Goal: Task Accomplishment & Management: Use online tool/utility

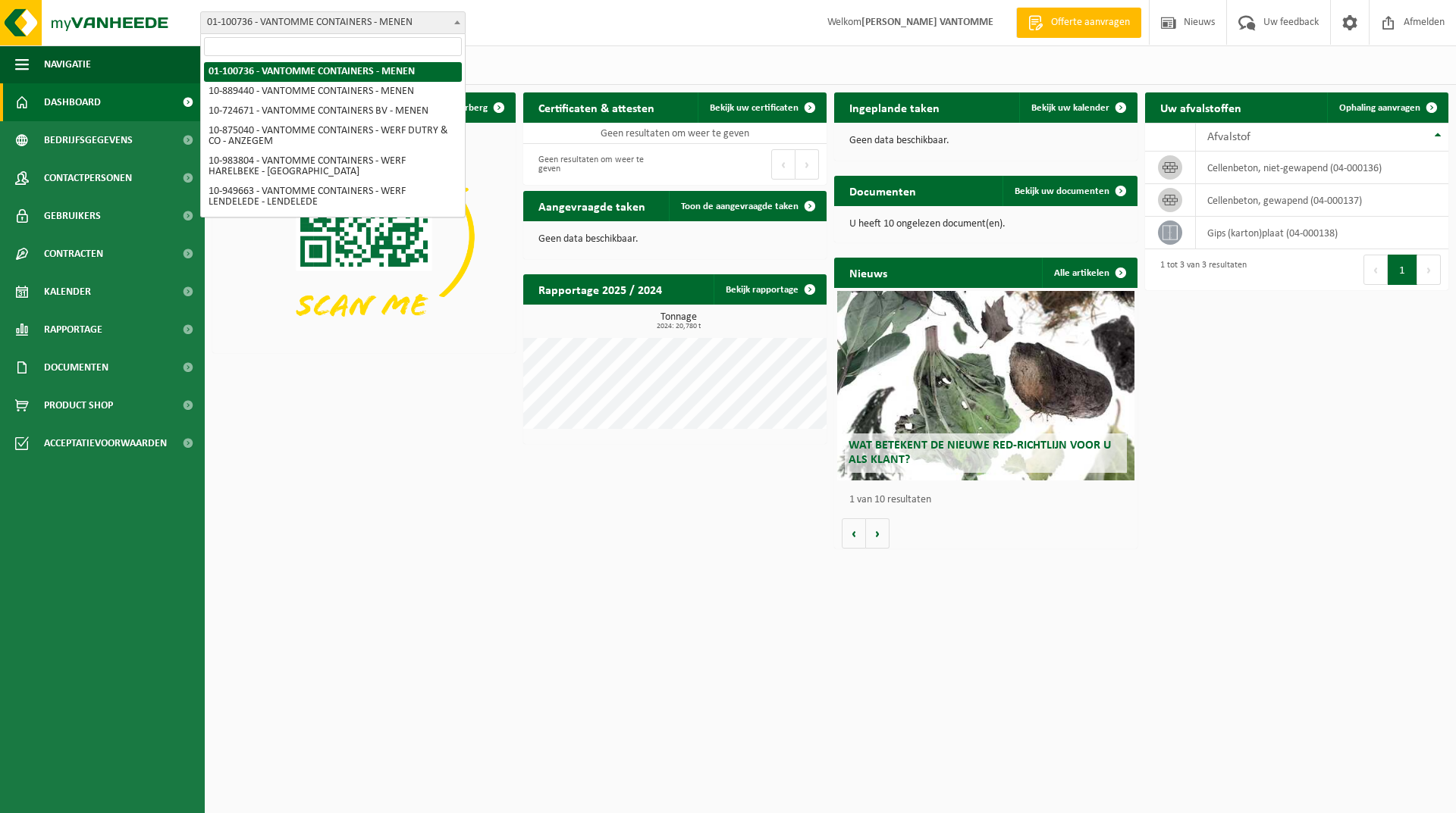
click at [404, 26] on span "01-100736 - VANTOMME CONTAINERS - MENEN" at bounding box center [333, 23] width 264 height 21
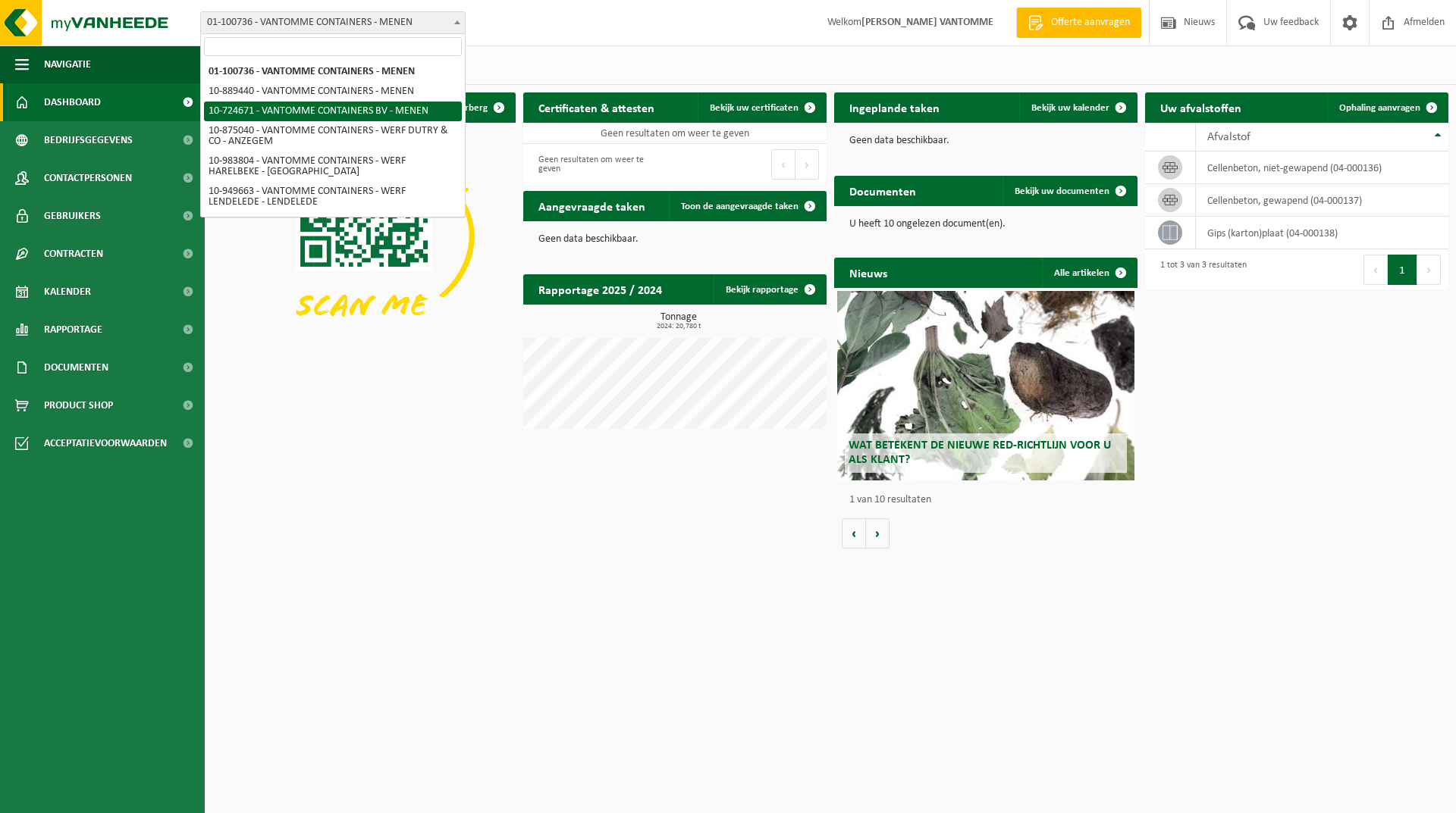
select select "33527"
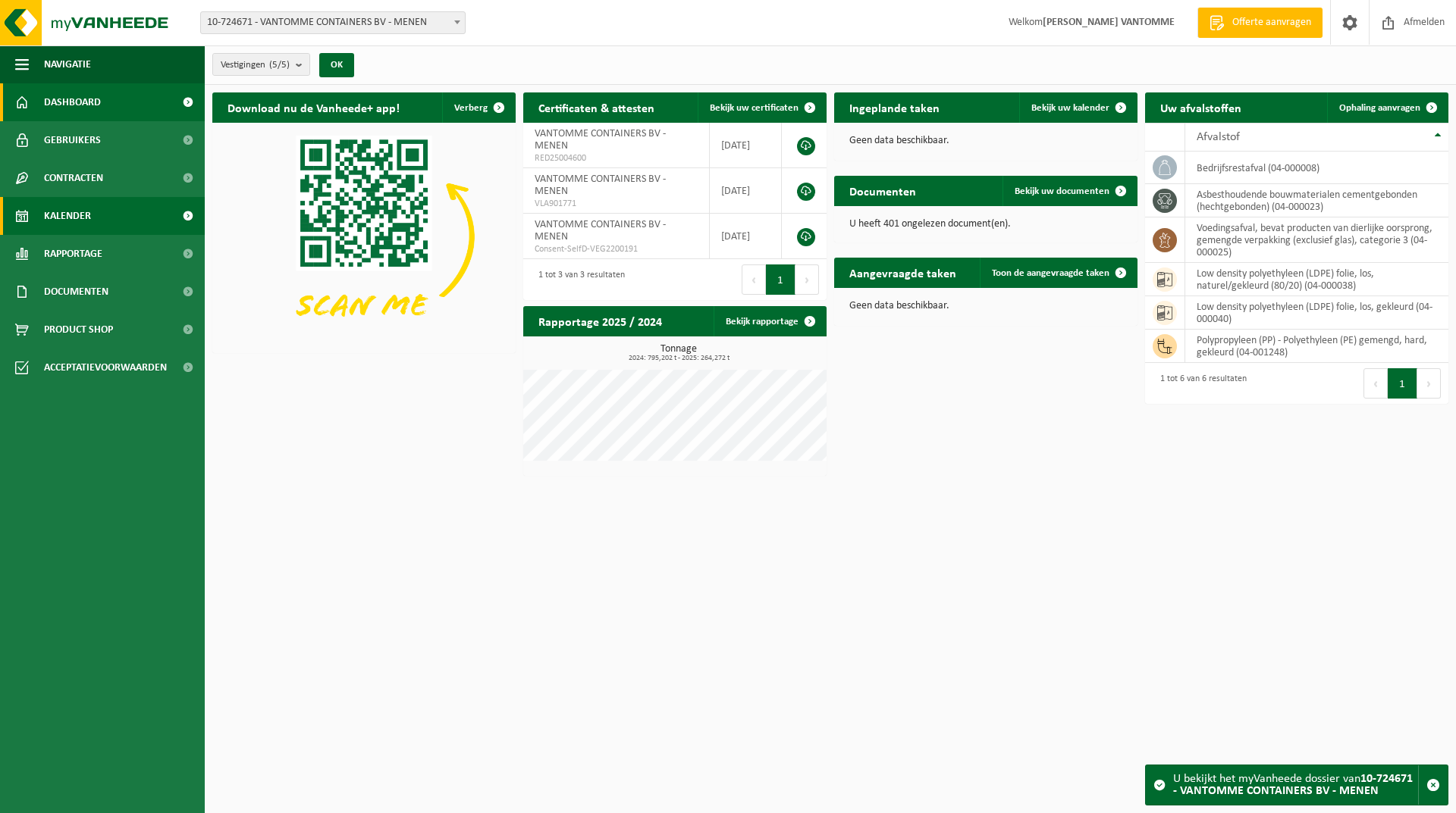
click at [88, 217] on span "Kalender" at bounding box center [68, 216] width 47 height 38
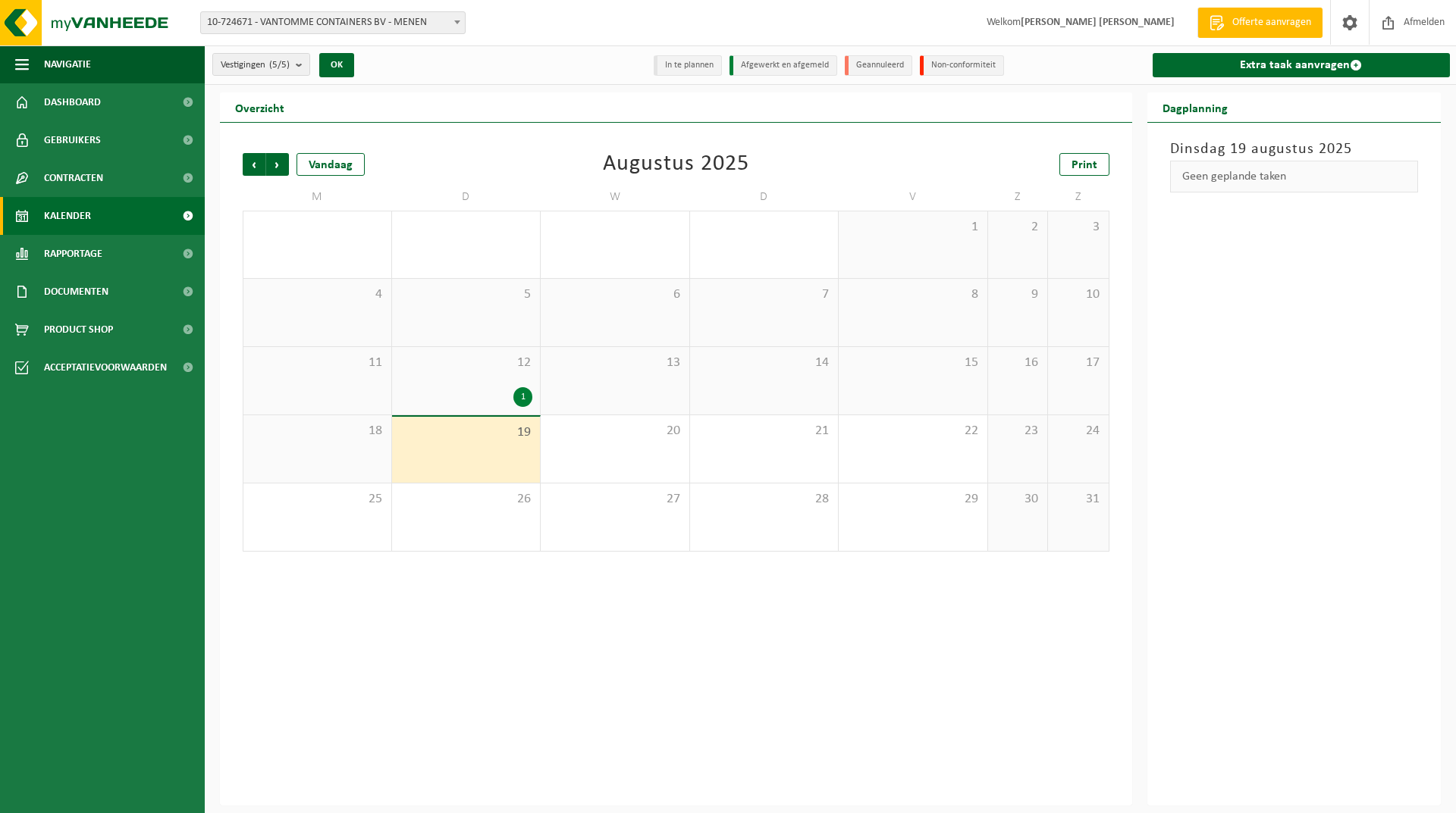
click at [492, 436] on span "19" at bounding box center [467, 433] width 134 height 16
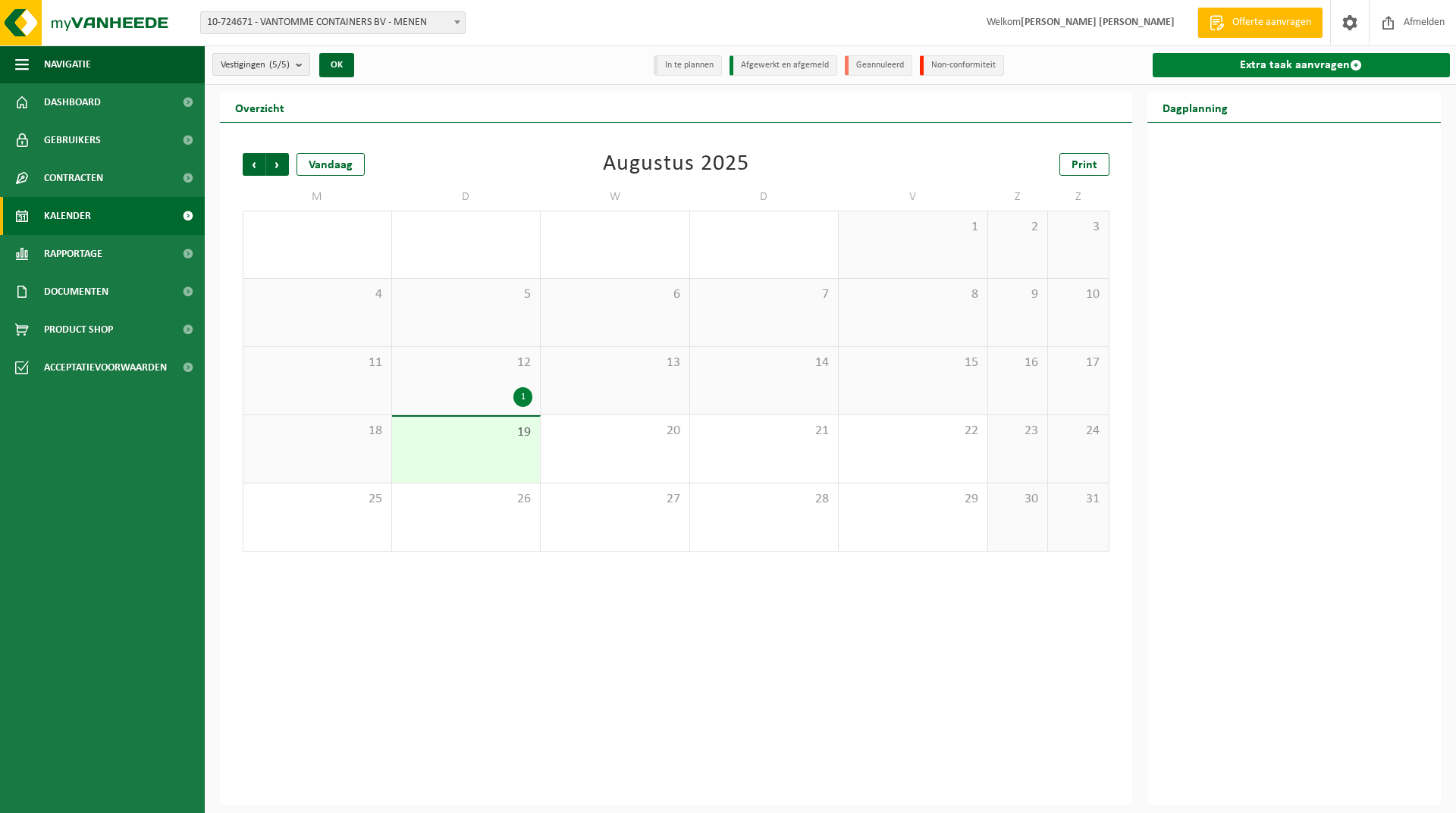
click at [1257, 66] on link "Extra taak aanvragen" at bounding box center [1302, 65] width 298 height 24
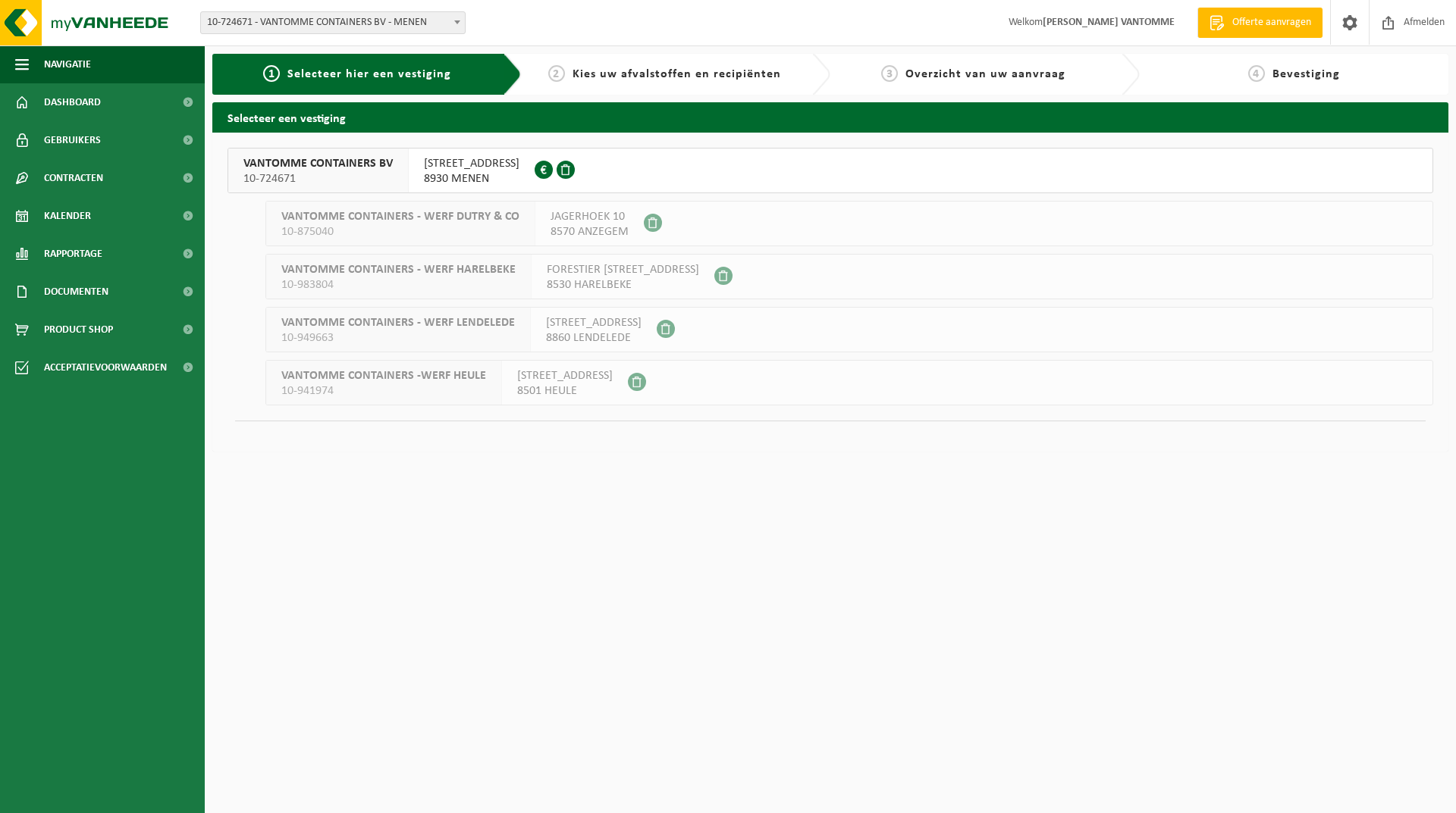
click at [492, 173] on span "8930 MENEN" at bounding box center [472, 179] width 95 height 15
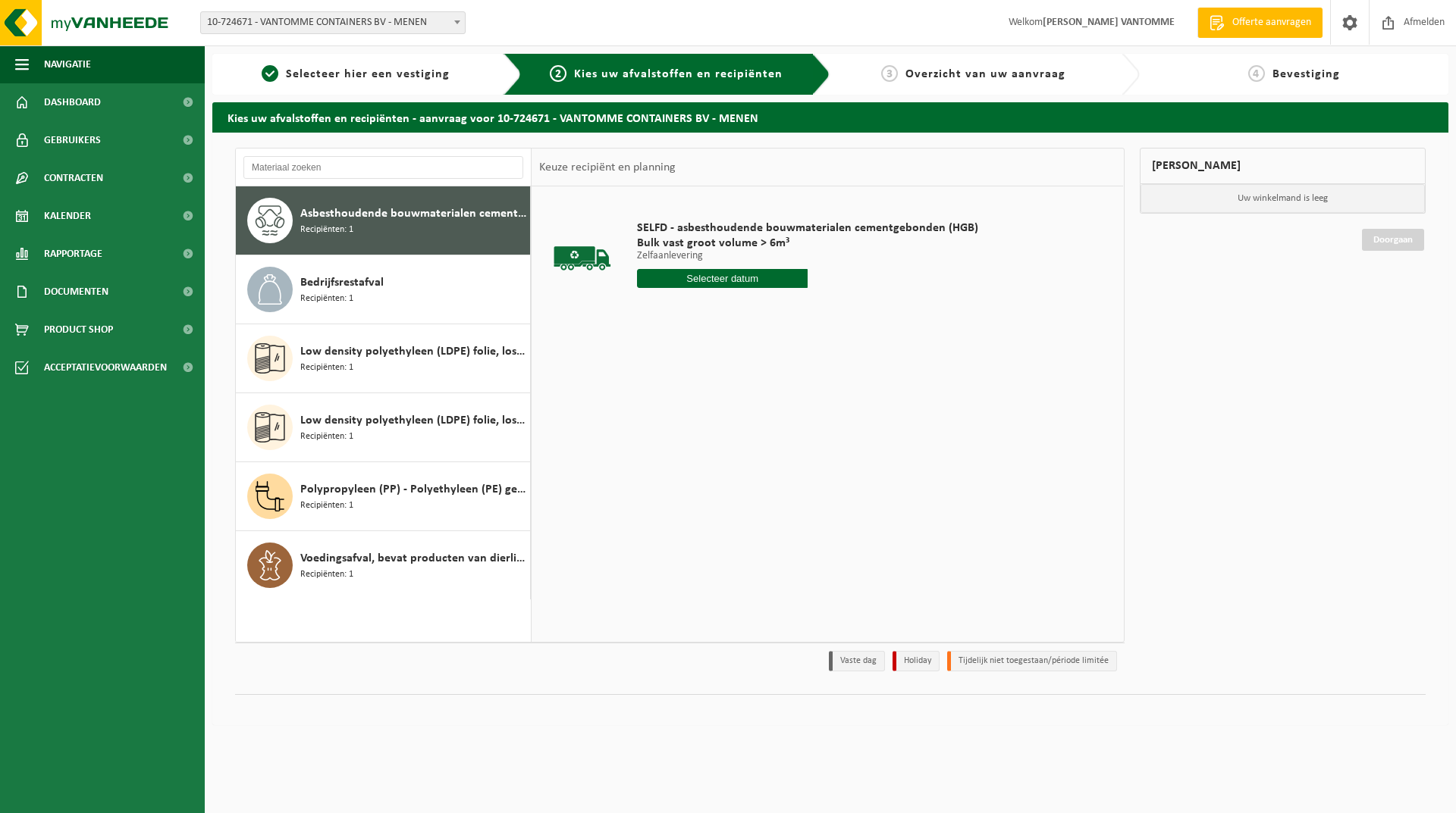
click at [750, 276] on input "text" at bounding box center [721, 278] width 171 height 19
click at [677, 437] on div "19" at bounding box center [677, 437] width 27 height 24
type input "Van 2025-08-19"
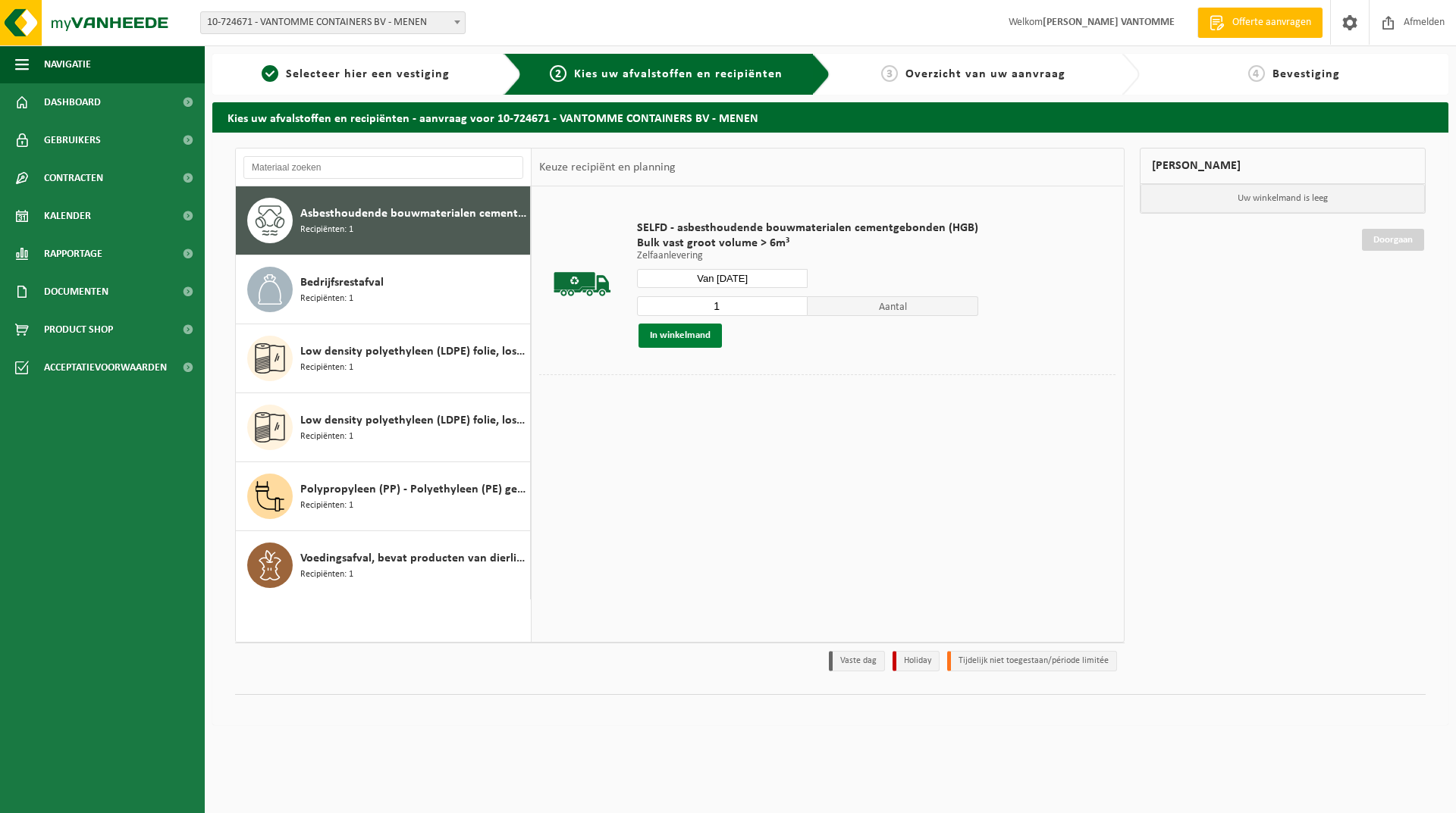
click at [691, 329] on button "In winkelmand" at bounding box center [680, 335] width 83 height 24
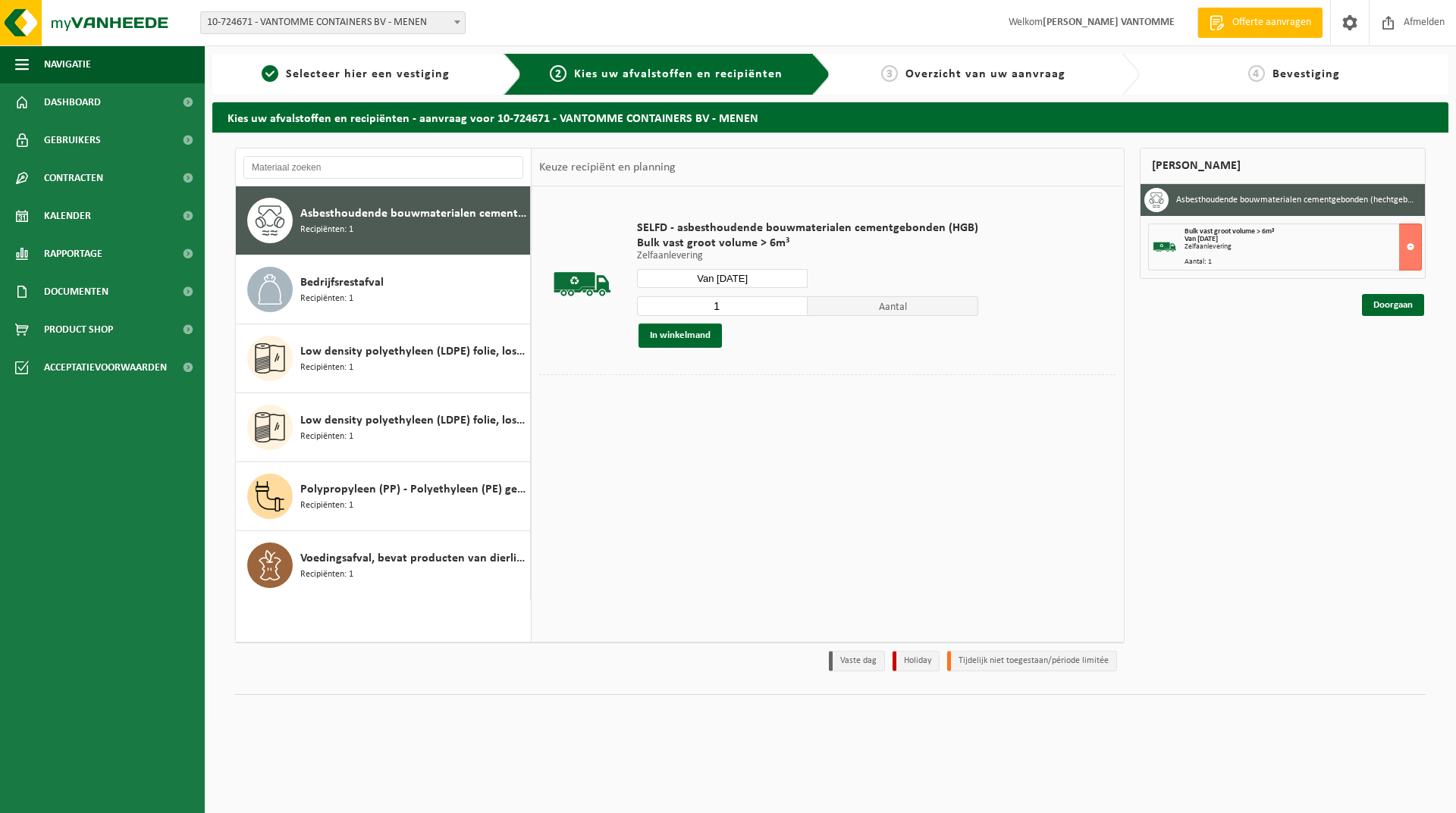
click at [1399, 303] on link "Doorgaan" at bounding box center [1393, 304] width 62 height 22
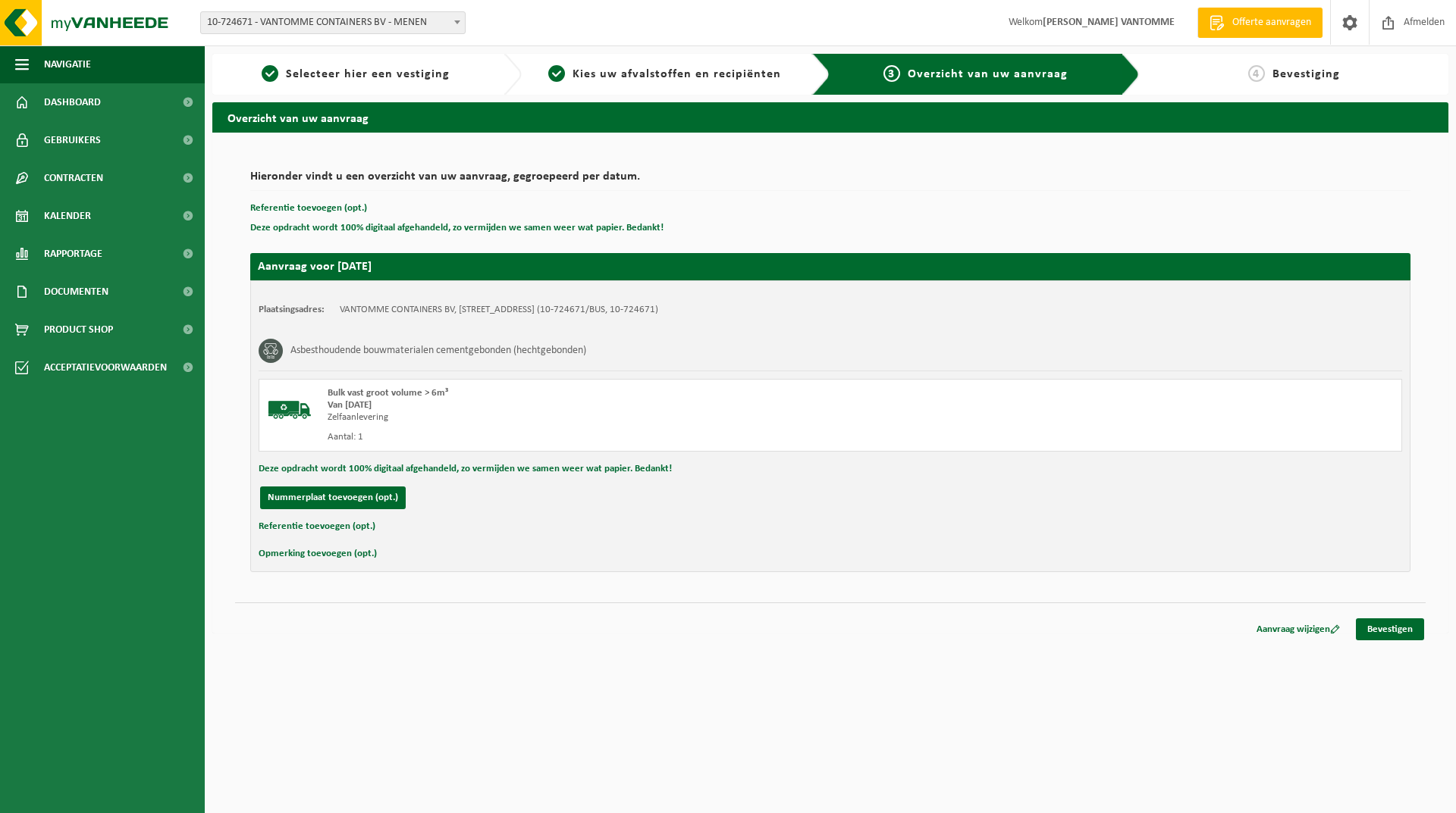
click at [302, 519] on button "Referentie toevoegen (opt.)" at bounding box center [317, 526] width 117 height 20
click at [402, 528] on input "text" at bounding box center [859, 528] width 1054 height 23
type input "Koer"
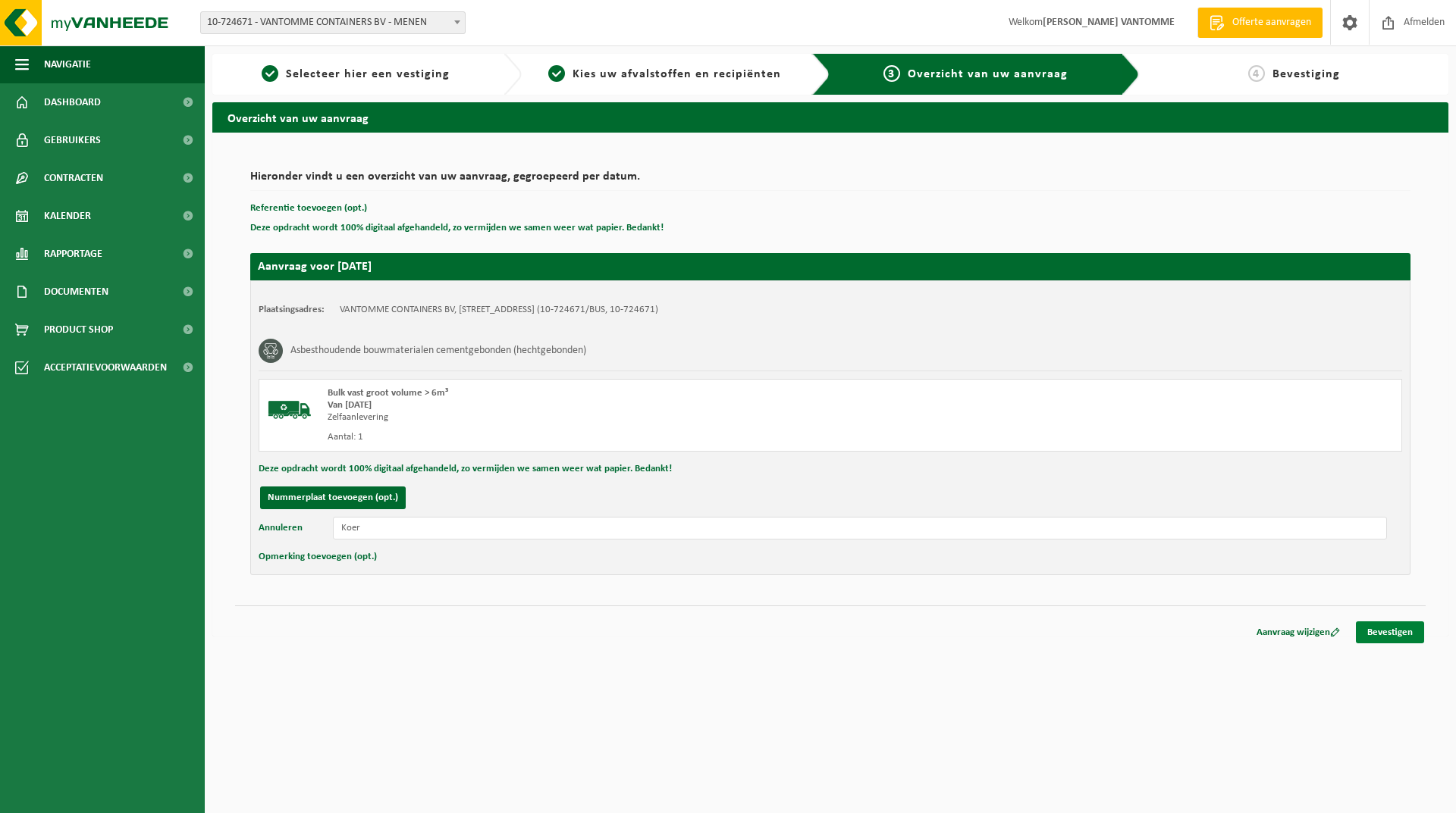
click at [1374, 634] on link "Bevestigen" at bounding box center [1389, 632] width 69 height 22
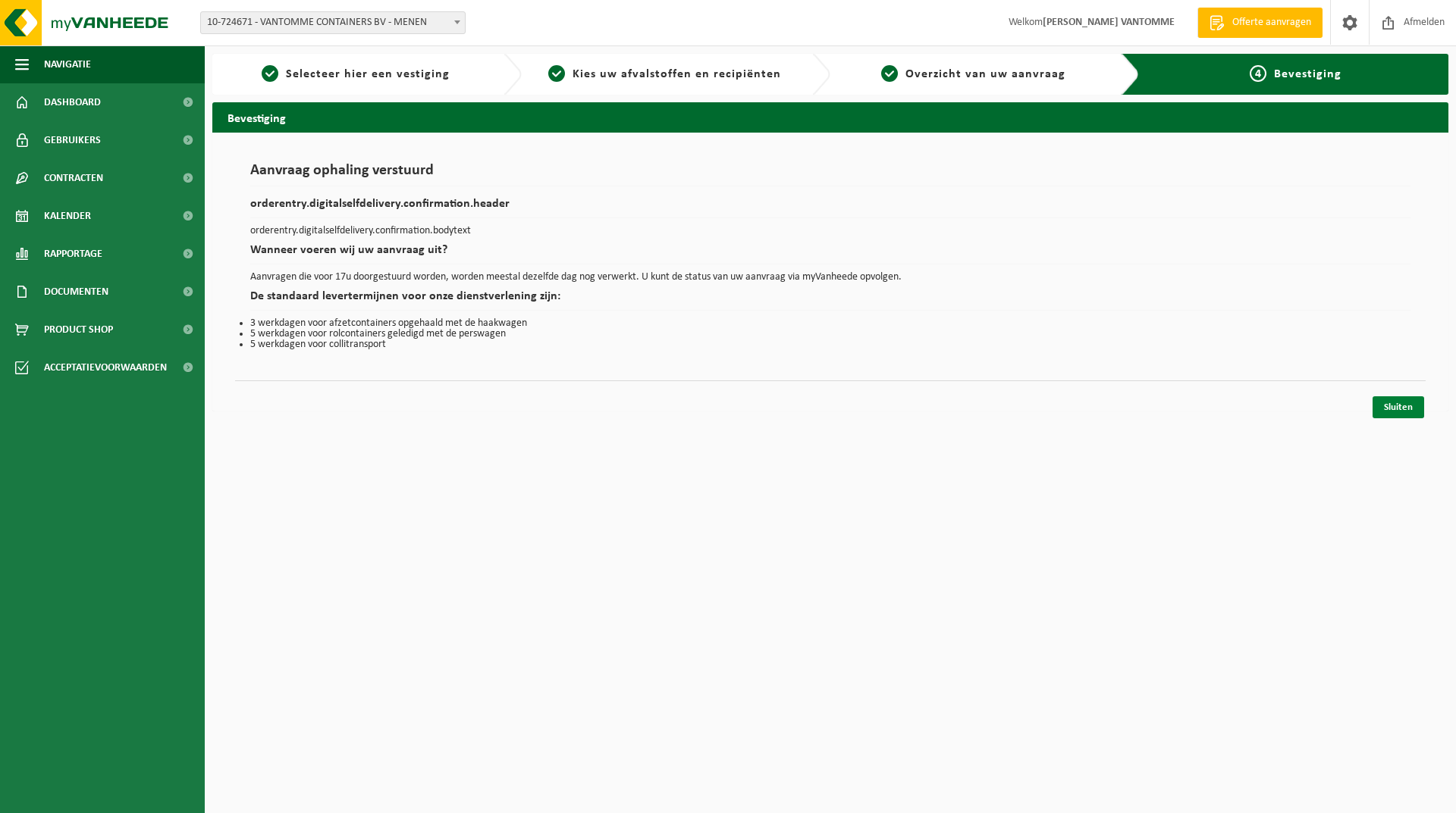
click at [1393, 411] on link "Sluiten" at bounding box center [1397, 406] width 51 height 22
